Goal: Task Accomplishment & Management: Use online tool/utility

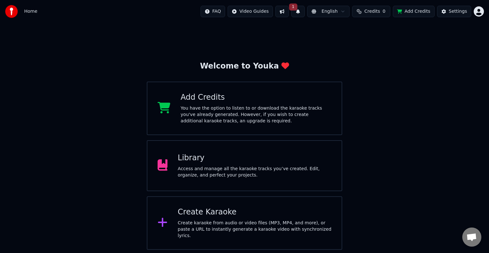
click at [226, 117] on div "You have the option to listen to or download the karaoke tracks you've already …" at bounding box center [255, 114] width 151 height 19
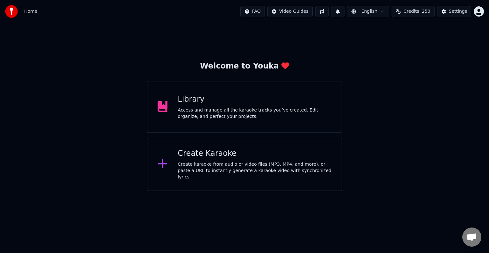
click at [231, 171] on div "Create karaoke from audio or video files (MP3, MP4, and more), or paste a URL t…" at bounding box center [255, 170] width 154 height 19
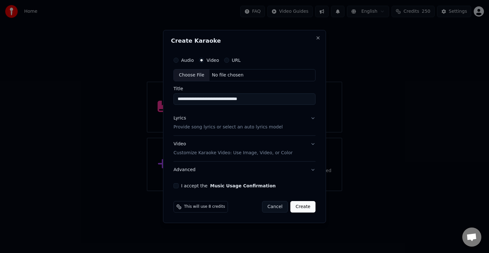
type input "**********"
click at [224, 129] on p "Provide song lyrics or select an auto lyrics model" at bounding box center [227, 127] width 109 height 6
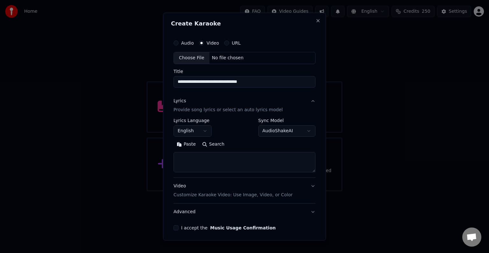
click at [195, 158] on textarea at bounding box center [244, 162] width 142 height 20
click at [179, 144] on button "Paste" at bounding box center [185, 144] width 25 height 10
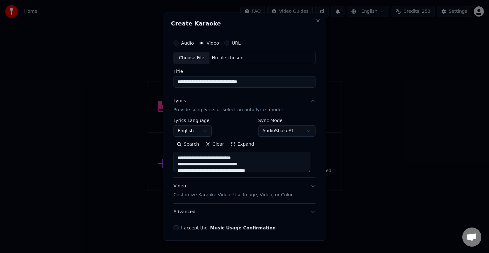
type textarea "**********"
click at [310, 163] on div "**********" at bounding box center [244, 133] width 147 height 199
click at [247, 59] on div "Choose File No file chosen" at bounding box center [244, 58] width 142 height 12
click at [179, 44] on div "Audio" at bounding box center [183, 42] width 20 height 5
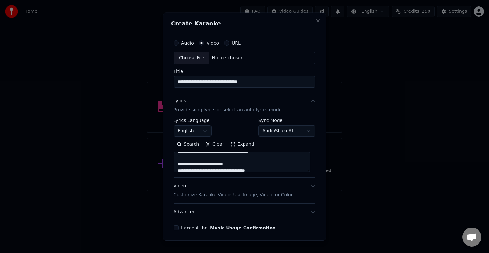
click at [177, 42] on button "Audio" at bounding box center [175, 42] width 5 height 5
click at [227, 60] on div "No file chosen" at bounding box center [227, 58] width 37 height 6
type textarea "**********"
type input "**********"
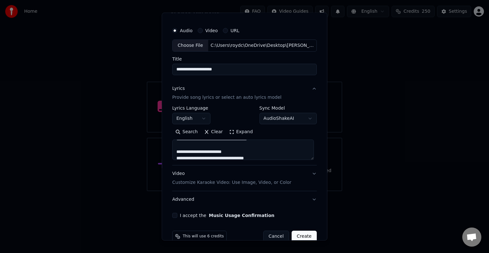
scroll to position [24, 0]
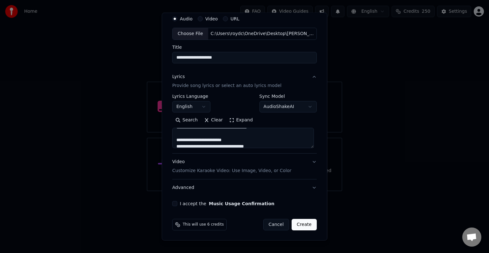
click at [309, 163] on button "Video Customize Karaoke Video: Use Image, Video, or Color" at bounding box center [244, 165] width 144 height 25
type textarea "**********"
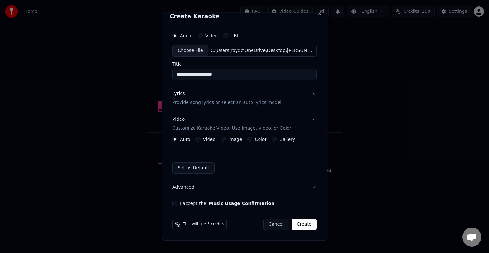
scroll to position [7, 0]
click at [247, 139] on button "Color" at bounding box center [249, 139] width 5 height 5
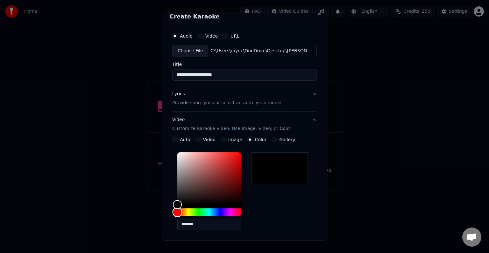
click at [220, 212] on div "Hue" at bounding box center [209, 212] width 64 height 8
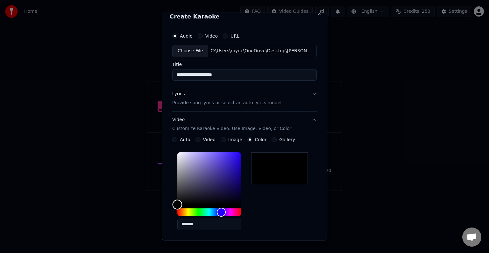
type input "*******"
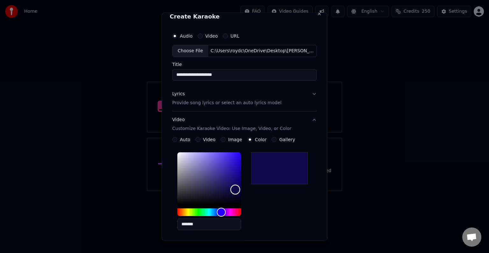
click at [234, 189] on div "Color" at bounding box center [209, 178] width 64 height 52
click at [278, 208] on div "*******" at bounding box center [244, 192] width 144 height 85
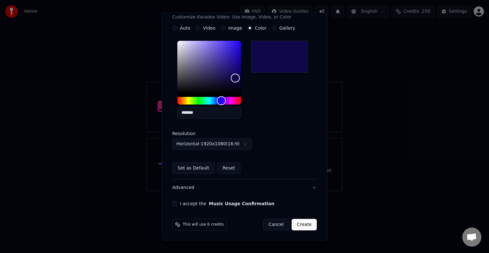
click at [308, 188] on button "Advanced" at bounding box center [244, 187] width 144 height 17
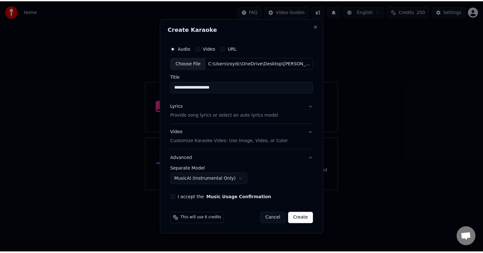
scroll to position [0, 0]
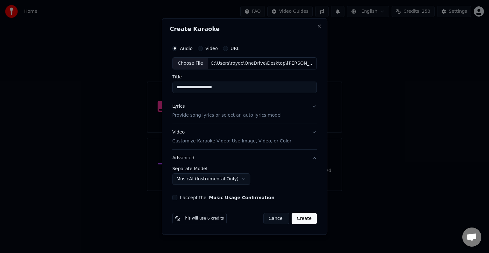
click at [176, 197] on button "I accept the Music Usage Confirmation" at bounding box center [174, 197] width 5 height 5
click at [307, 220] on button "Create" at bounding box center [304, 218] width 25 height 11
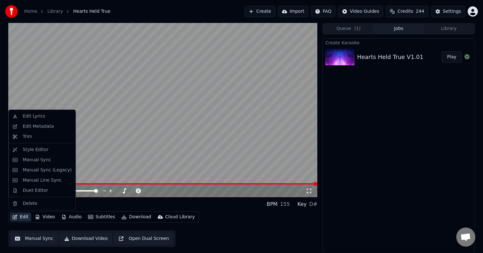
click at [20, 217] on button "Edit" at bounding box center [20, 216] width 21 height 9
click at [41, 191] on div "Duet Editor" at bounding box center [35, 190] width 25 height 6
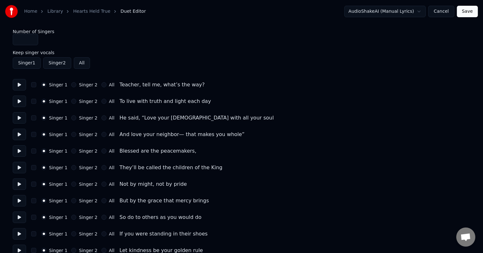
click at [73, 150] on button "Singer 2" at bounding box center [73, 150] width 5 height 5
click at [73, 167] on button "Singer 2" at bounding box center [73, 167] width 5 height 5
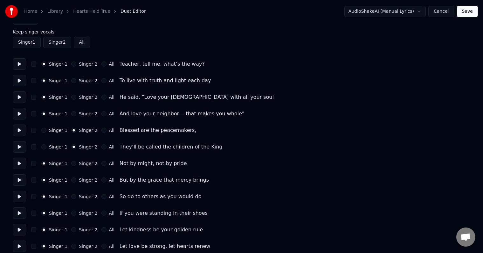
scroll to position [32, 0]
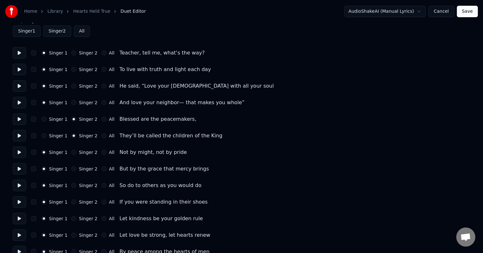
click at [102, 186] on button "All" at bounding box center [104, 185] width 5 height 5
click at [102, 200] on button "All" at bounding box center [104, 201] width 5 height 5
click at [102, 219] on button "All" at bounding box center [104, 218] width 5 height 5
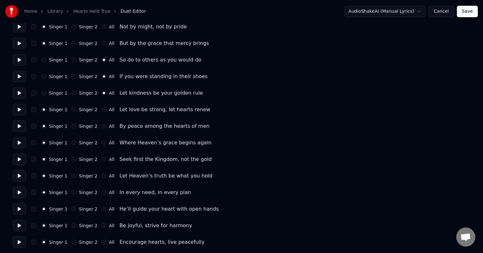
scroll to position [159, 0]
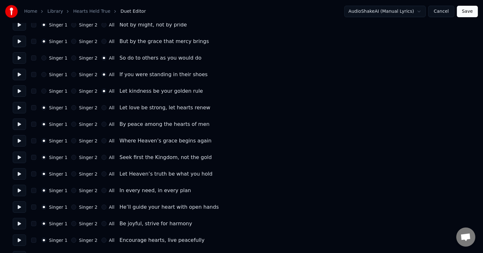
click at [71, 108] on button "Singer 2" at bounding box center [73, 107] width 5 height 5
click at [73, 192] on button "Singer 2" at bounding box center [73, 190] width 5 height 5
click at [71, 208] on button "Singer 2" at bounding box center [73, 206] width 5 height 5
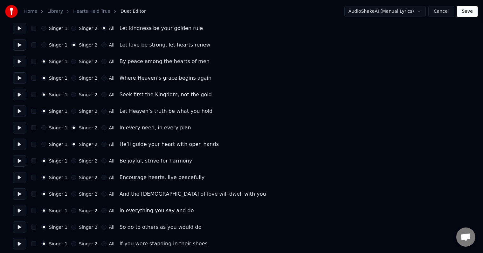
scroll to position [223, 0]
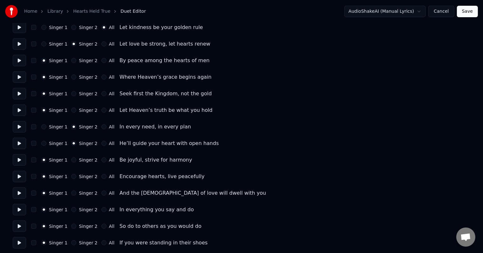
click at [102, 160] on button "All" at bounding box center [104, 159] width 5 height 5
click at [102, 175] on button "All" at bounding box center [104, 176] width 5 height 5
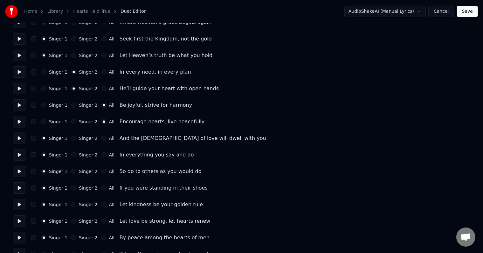
scroll to position [286, 0]
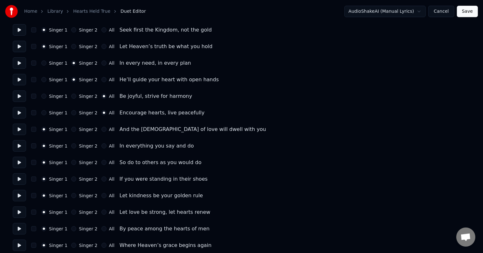
click at [102, 163] on button "All" at bounding box center [104, 162] width 5 height 5
click at [102, 179] on button "All" at bounding box center [104, 178] width 5 height 5
click at [102, 195] on button "All" at bounding box center [104, 195] width 5 height 5
click at [74, 194] on div "Singer 2" at bounding box center [84, 195] width 26 height 5
click at [73, 196] on button "Singer 2" at bounding box center [73, 195] width 5 height 5
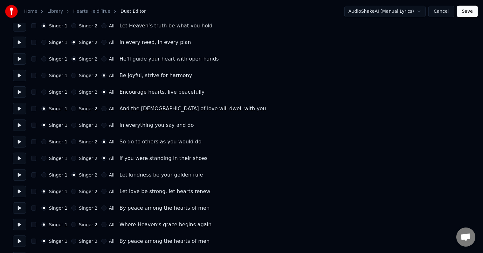
scroll to position [318, 0]
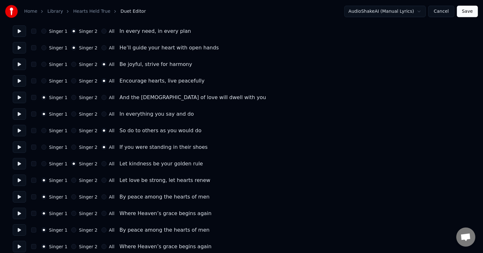
click at [102, 164] on button "All" at bounding box center [104, 163] width 5 height 5
click at [72, 179] on button "Singer 2" at bounding box center [73, 180] width 5 height 5
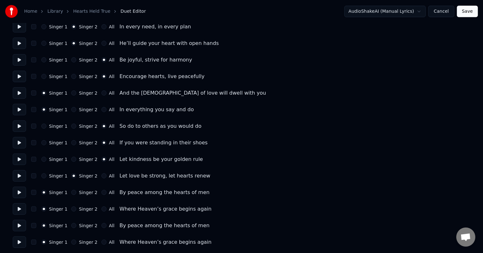
scroll to position [324, 0]
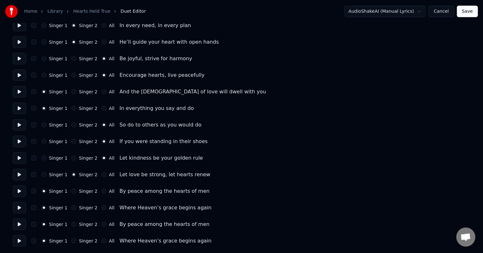
click at [102, 207] on button "All" at bounding box center [104, 207] width 5 height 5
click at [467, 10] on button "Save" at bounding box center [467, 11] width 21 height 11
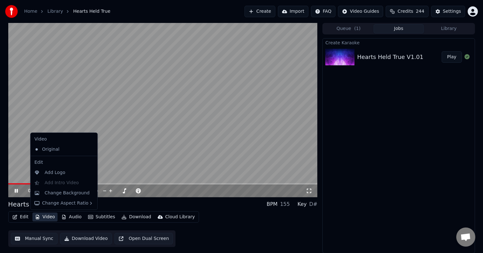
click at [48, 217] on button "Video" at bounding box center [44, 216] width 25 height 9
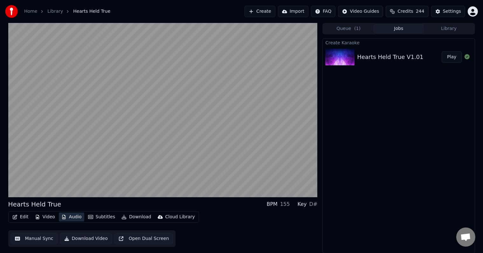
click at [74, 217] on button "Audio" at bounding box center [71, 216] width 25 height 9
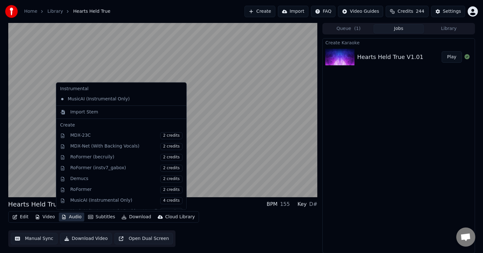
click at [74, 218] on button "Audio" at bounding box center [71, 216] width 25 height 9
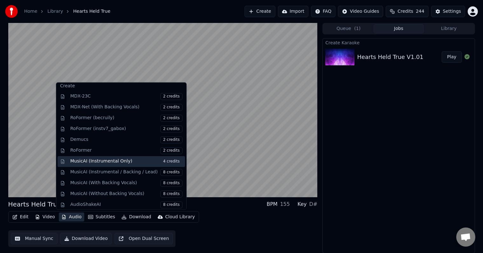
scroll to position [39, 0]
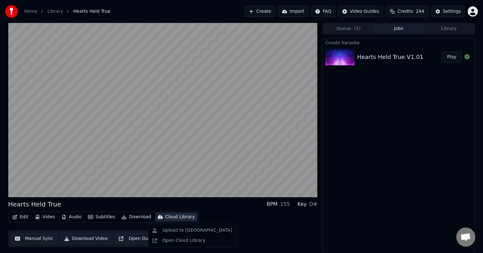
click at [226, 215] on div "Edit Video Audio Subtitles Download Cloud Library Manual Sync Download Video Op…" at bounding box center [163, 229] width 310 height 36
click at [101, 218] on button "Subtitles" at bounding box center [102, 216] width 32 height 9
click at [229, 218] on div "Edit Video Audio Subtitles Download Cloud Library Manual Sync Download Video Op…" at bounding box center [163, 229] width 310 height 36
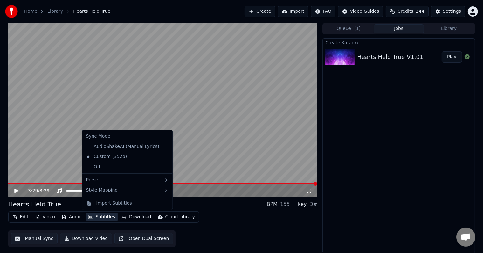
click at [100, 219] on button "Subtitles" at bounding box center [102, 216] width 32 height 9
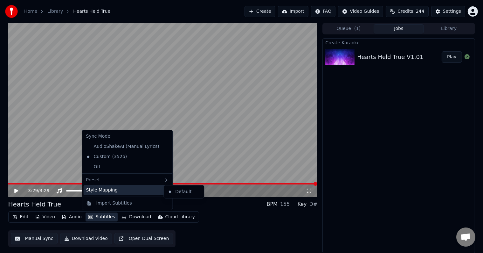
click at [123, 190] on div "Style Mapping" at bounding box center [128, 190] width 88 height 10
drag, startPoint x: 124, startPoint y: 185, endPoint x: 127, endPoint y: 178, distance: 7.1
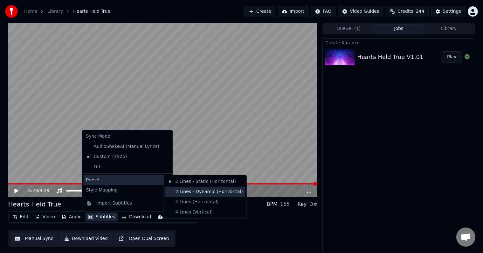
click at [199, 193] on div "2 Lines - Dynamic (Horizontal)" at bounding box center [205, 192] width 80 height 10
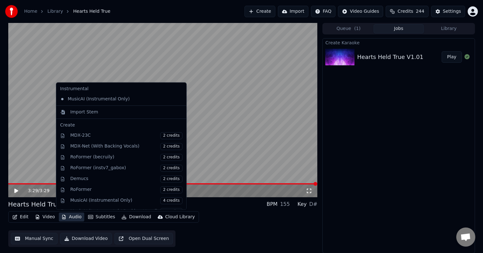
click at [69, 216] on button "Audio" at bounding box center [71, 216] width 25 height 9
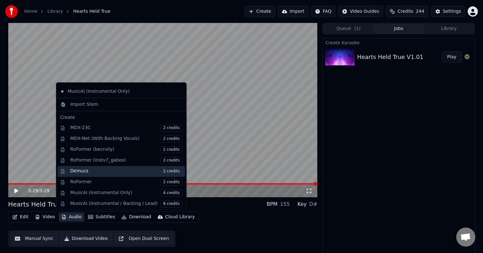
scroll to position [0, 0]
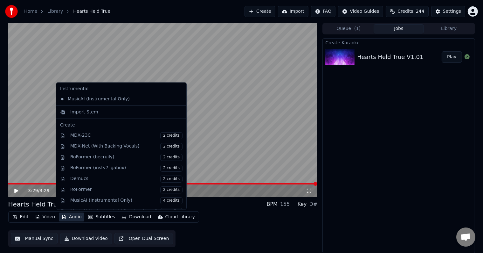
click at [207, 208] on div "Hearts Held True BPM 155 Key D# Edit Video Audio Subtitles Download Cloud Libra…" at bounding box center [163, 223] width 310 height 47
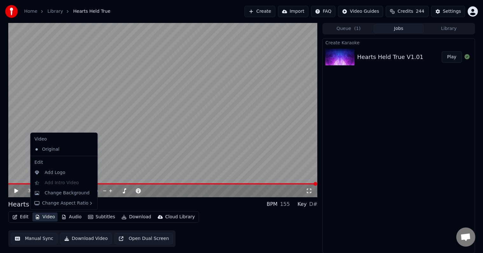
click at [41, 218] on button "Video" at bounding box center [44, 216] width 25 height 9
click at [53, 149] on div "Original" at bounding box center [59, 149] width 55 height 10
click at [45, 218] on button "Video" at bounding box center [44, 216] width 25 height 9
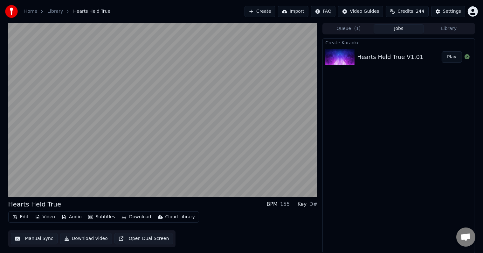
click at [235, 230] on div "Edit Video Audio Subtitles Download Cloud Library Manual Sync Download Video Op…" at bounding box center [163, 229] width 310 height 36
click at [24, 215] on button "Edit" at bounding box center [20, 216] width 21 height 9
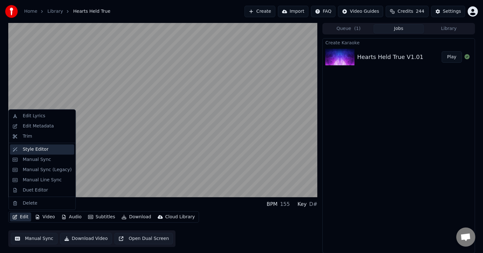
click at [25, 150] on div "Style Editor" at bounding box center [36, 149] width 26 height 6
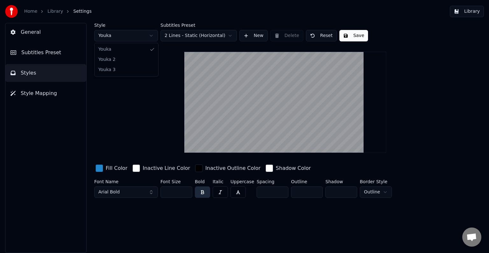
click at [150, 36] on html "Home Library Settings Library General Subtitles Preset Styles Style Mapping Sty…" at bounding box center [244, 126] width 489 height 253
click at [100, 165] on div "button" at bounding box center [99, 168] width 8 height 8
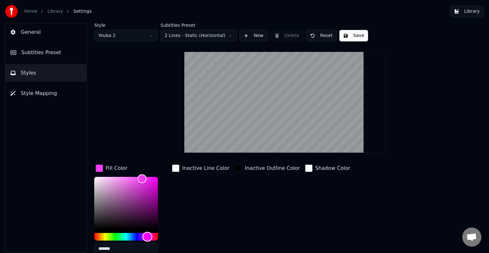
click at [147, 235] on div "Hue" at bounding box center [126, 237] width 64 height 8
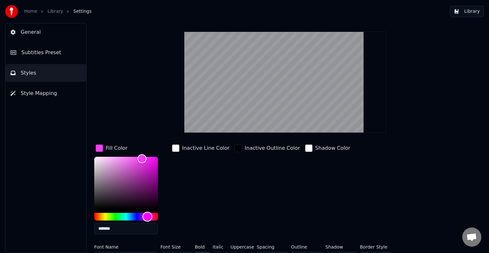
scroll to position [32, 0]
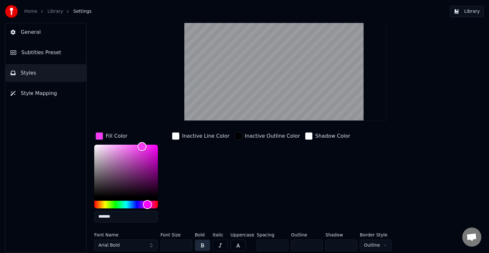
click at [198, 189] on div "Inactive Line Color" at bounding box center [201, 179] width 60 height 96
click at [155, 105] on div "Style Youka 2 Subtitles Preset 2 Lines - Static (Horizontal) New Delete Reset S…" at bounding box center [285, 122] width 382 height 263
click at [182, 246] on input "**" at bounding box center [176, 244] width 32 height 11
click at [189, 201] on div "Inactive Line Color" at bounding box center [201, 179] width 60 height 96
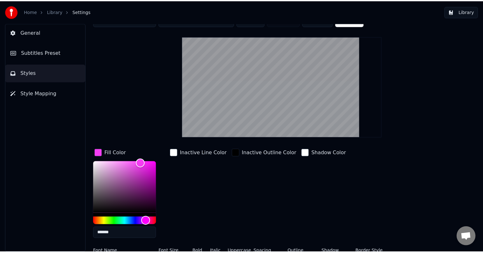
scroll to position [0, 0]
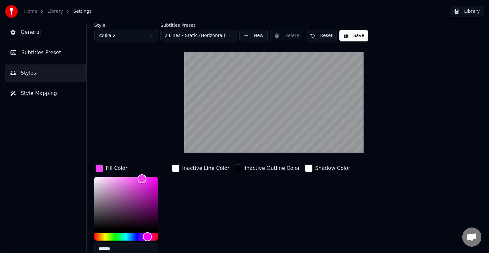
click at [349, 38] on button "Save" at bounding box center [353, 35] width 29 height 11
click at [128, 35] on html "Home Library Settings Library General Subtitles Preset Styles Style Mapping Sty…" at bounding box center [244, 126] width 489 height 253
type input "*******"
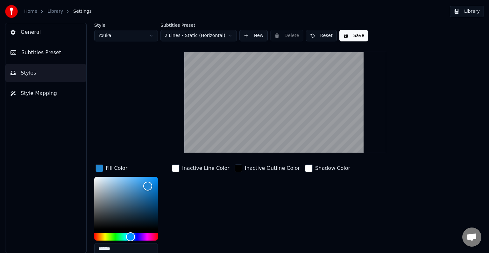
click at [352, 38] on button "Save" at bounding box center [353, 35] width 29 height 11
click at [34, 32] on span "General" at bounding box center [31, 32] width 20 height 8
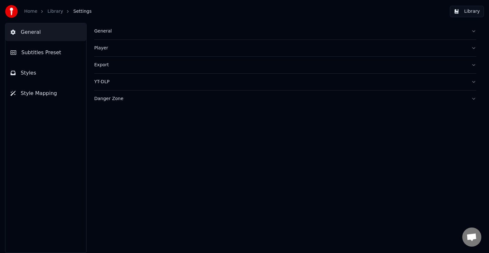
click at [109, 32] on div "General" at bounding box center [280, 31] width 372 height 6
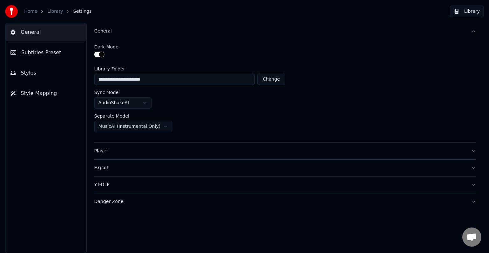
click at [169, 155] on button "Player" at bounding box center [285, 151] width 382 height 17
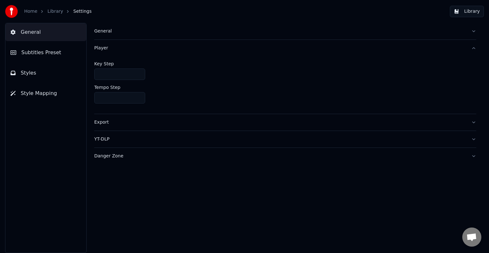
click at [155, 126] on button "Export" at bounding box center [285, 122] width 382 height 17
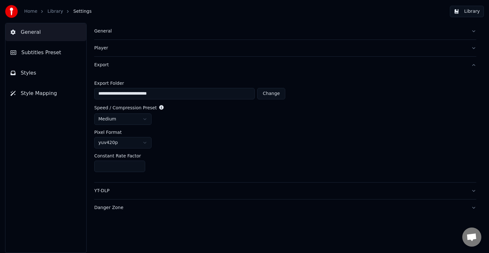
click at [166, 192] on div "YT-DLP" at bounding box center [280, 190] width 372 height 6
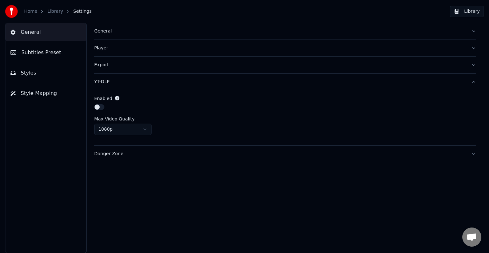
click at [112, 156] on div "Danger Zone" at bounding box center [280, 154] width 372 height 6
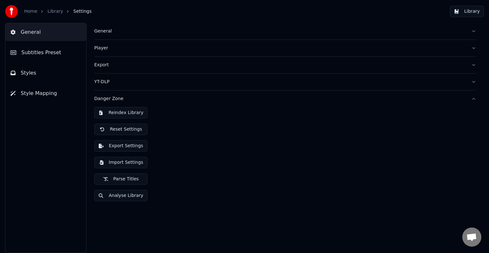
click at [58, 191] on div "General Subtitles Preset Styles Style Mapping" at bounding box center [45, 138] width 81 height 230
click at [33, 12] on link "Home" at bounding box center [30, 11] width 13 height 6
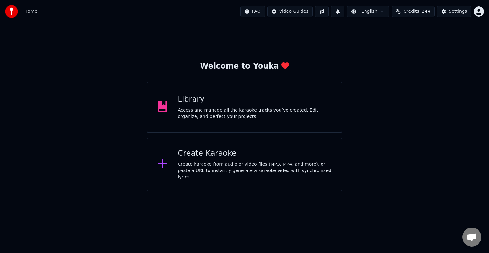
click at [201, 103] on div "Library" at bounding box center [255, 99] width 154 height 10
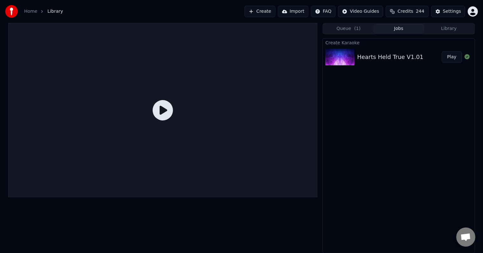
click at [340, 59] on img at bounding box center [340, 57] width 29 height 17
click at [163, 109] on icon at bounding box center [163, 110] width 20 height 20
click at [457, 56] on button "Play" at bounding box center [452, 56] width 20 height 11
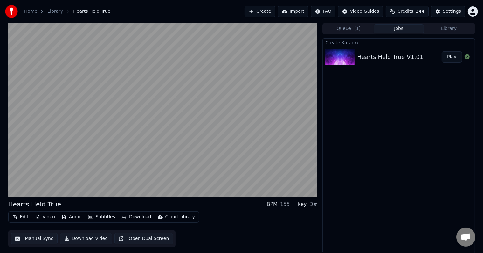
click at [305, 204] on div "Key" at bounding box center [302, 204] width 9 height 8
click at [314, 205] on div "D#" at bounding box center [314, 204] width 8 height 8
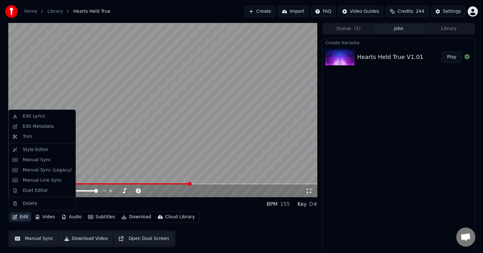
click at [24, 217] on button "Edit" at bounding box center [20, 216] width 21 height 9
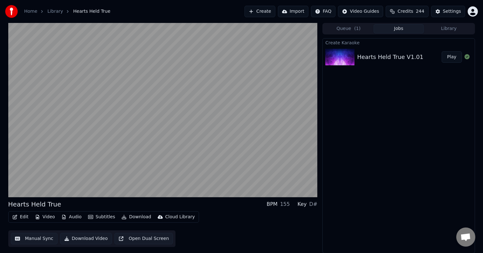
click at [235, 217] on div "Edit Video Audio Subtitles Download Cloud Library Manual Sync Download Video Op…" at bounding box center [163, 229] width 310 height 36
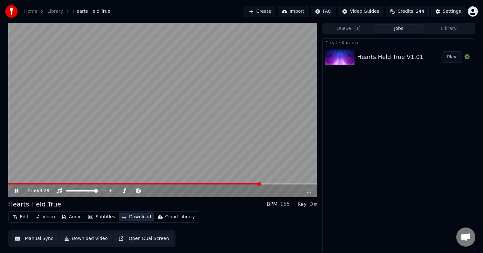
drag, startPoint x: 116, startPoint y: 217, endPoint x: 217, endPoint y: 215, distance: 101.2
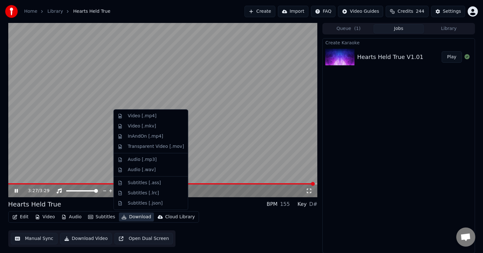
click at [132, 217] on button "Download" at bounding box center [136, 216] width 35 height 9
click at [143, 160] on div "Audio [.mp3]" at bounding box center [142, 159] width 29 height 6
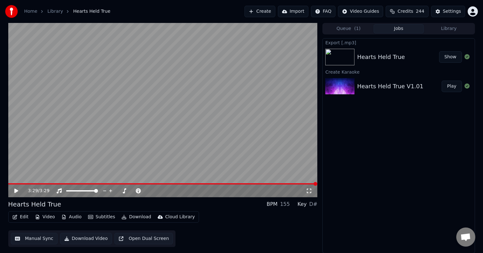
click at [452, 57] on button "Show" at bounding box center [451, 56] width 23 height 11
click at [372, 87] on div "Hearts Held True V1.01" at bounding box center [390, 86] width 66 height 9
click at [454, 86] on button "Play" at bounding box center [452, 86] width 20 height 11
click at [134, 217] on button "Download" at bounding box center [136, 216] width 35 height 9
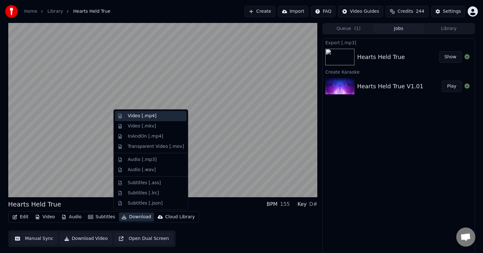
click at [146, 117] on div "Video [.mp4]" at bounding box center [142, 116] width 29 height 6
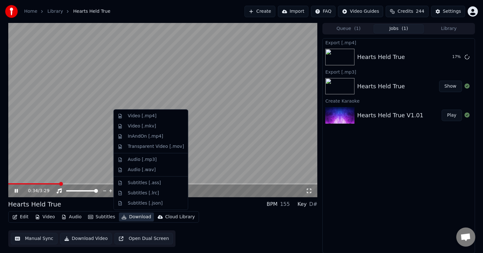
click at [137, 218] on button "Download" at bounding box center [136, 216] width 35 height 9
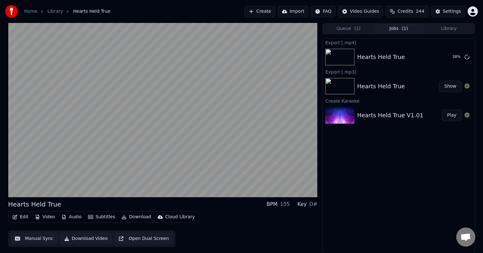
click at [378, 168] on div "Export [.mp4] Hearts Held True 38 % Export [.mp3] Hearts Held True Show Create …" at bounding box center [399, 145] width 152 height 215
click at [452, 12] on div "Settings" at bounding box center [452, 11] width 18 height 6
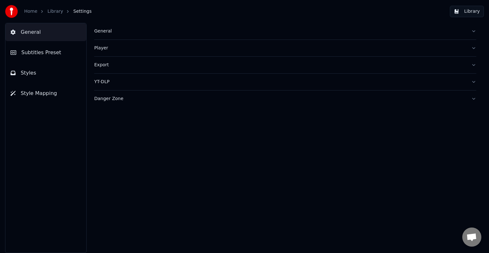
click at [104, 30] on div "General" at bounding box center [280, 31] width 372 height 6
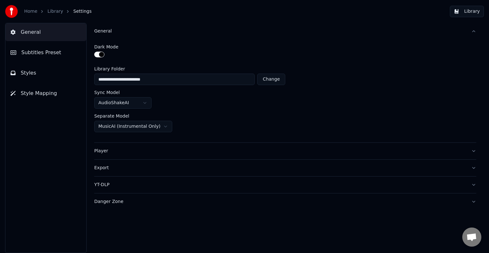
click at [26, 11] on link "Home" at bounding box center [30, 11] width 13 height 6
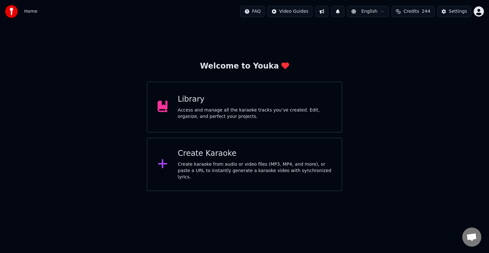
click at [243, 110] on div "Access and manage all the karaoke tracks you’ve created. Edit, organize, and pe…" at bounding box center [255, 113] width 154 height 13
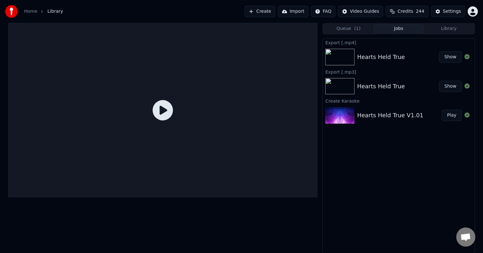
click at [450, 57] on button "Show" at bounding box center [451, 56] width 23 height 11
